Goal: Information Seeking & Learning: Stay updated

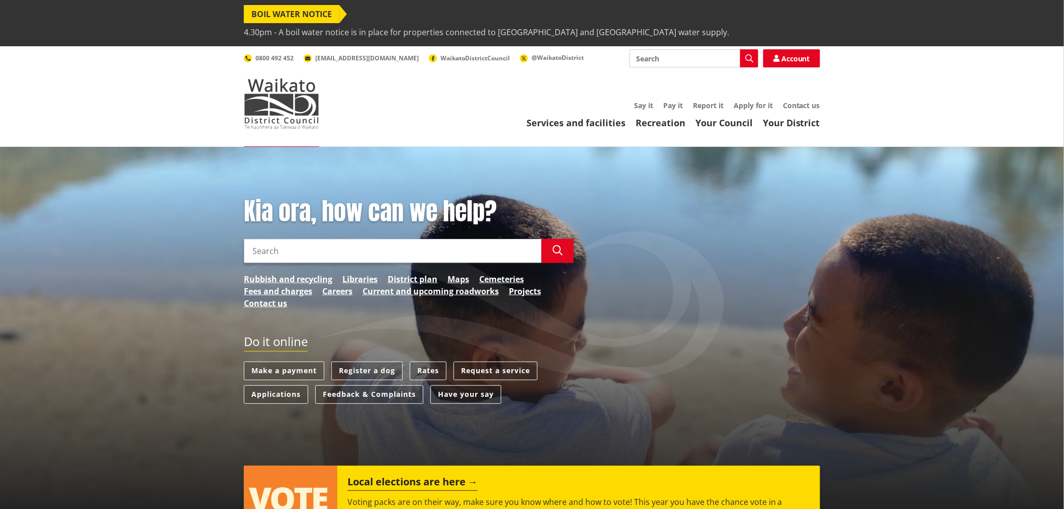
click at [495, 23] on span "4.30pm - A boil water notice is in place for properties connected to [GEOGRAPHI…" at bounding box center [486, 32] width 485 height 18
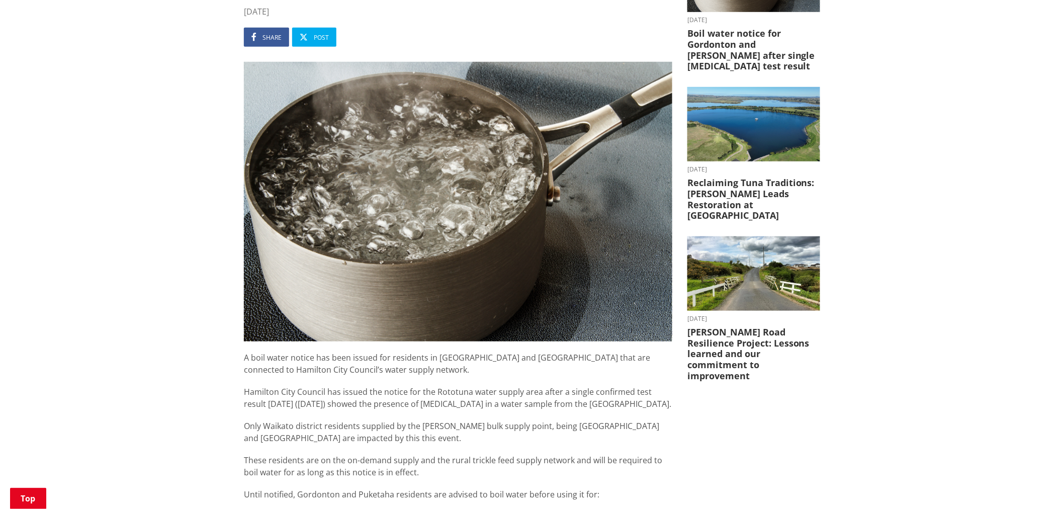
scroll to position [279, 0]
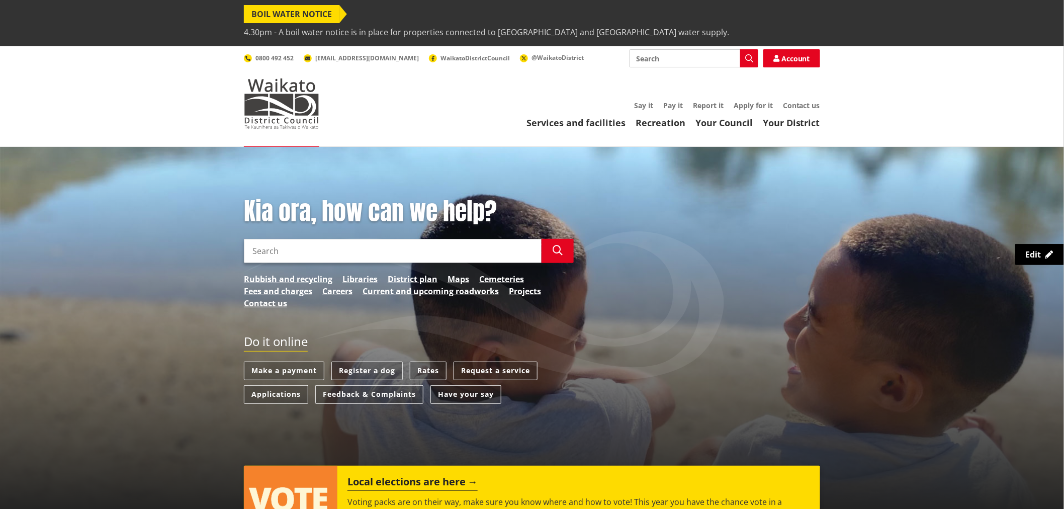
click at [399, 23] on span "4.30pm - A boil water notice is in place for properties connected to [GEOGRAPHI…" at bounding box center [486, 32] width 485 height 18
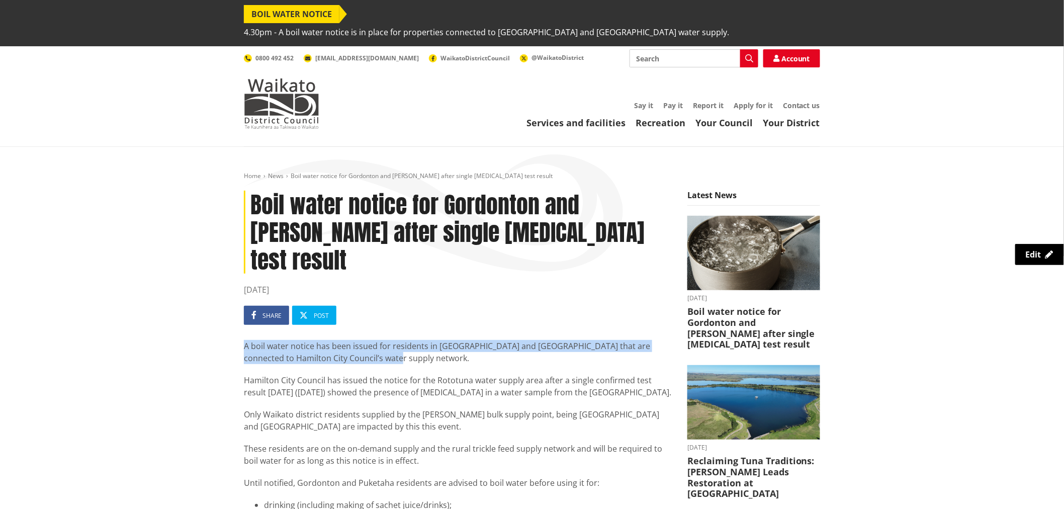
drag, startPoint x: 330, startPoint y: 311, endPoint x: 240, endPoint y: 304, distance: 90.7
copy p "A boil water notice has been issued for residents in [GEOGRAPHIC_DATA] and [GEO…"
